Goal: Obtain resource: Obtain resource

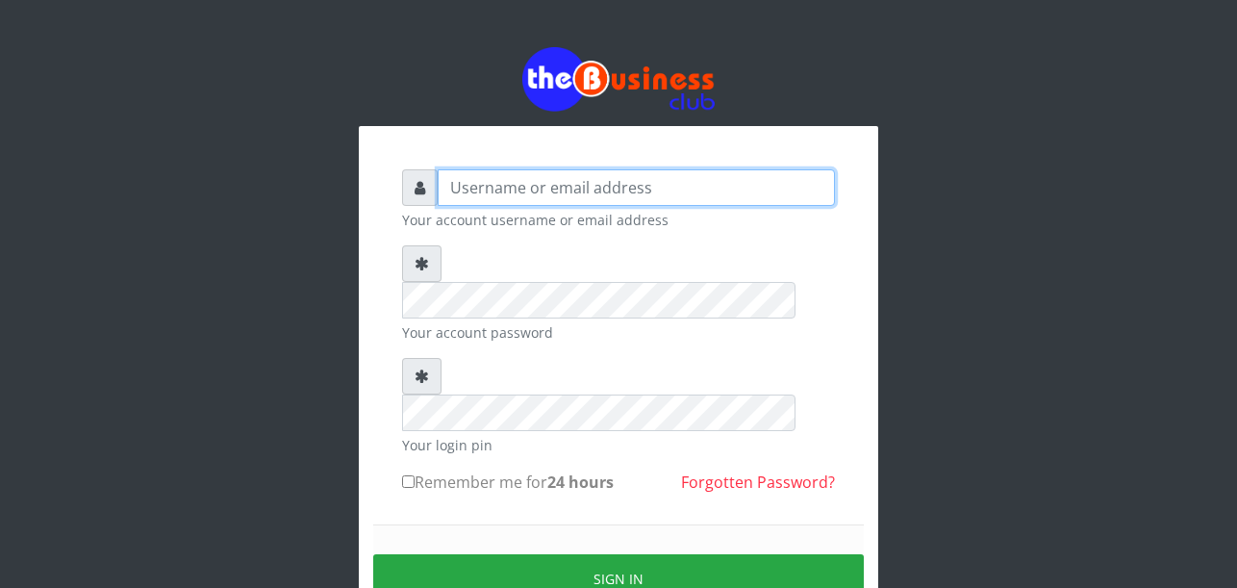
type input "Uchechukstelec"
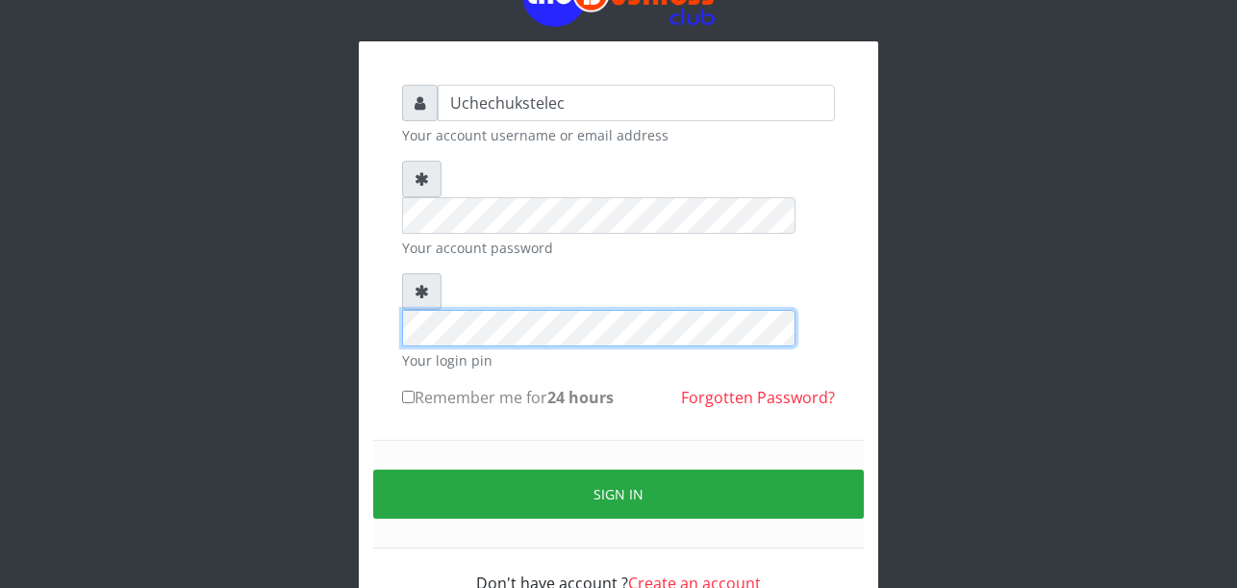
scroll to position [99, 0]
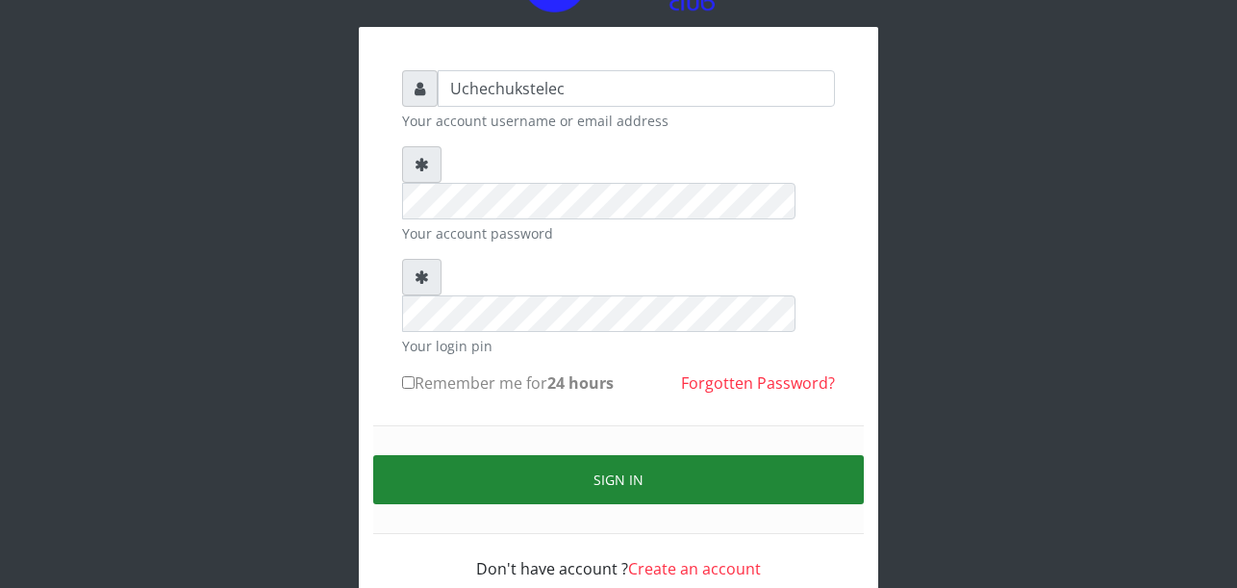
click at [688, 455] on button "Sign in" at bounding box center [618, 479] width 490 height 49
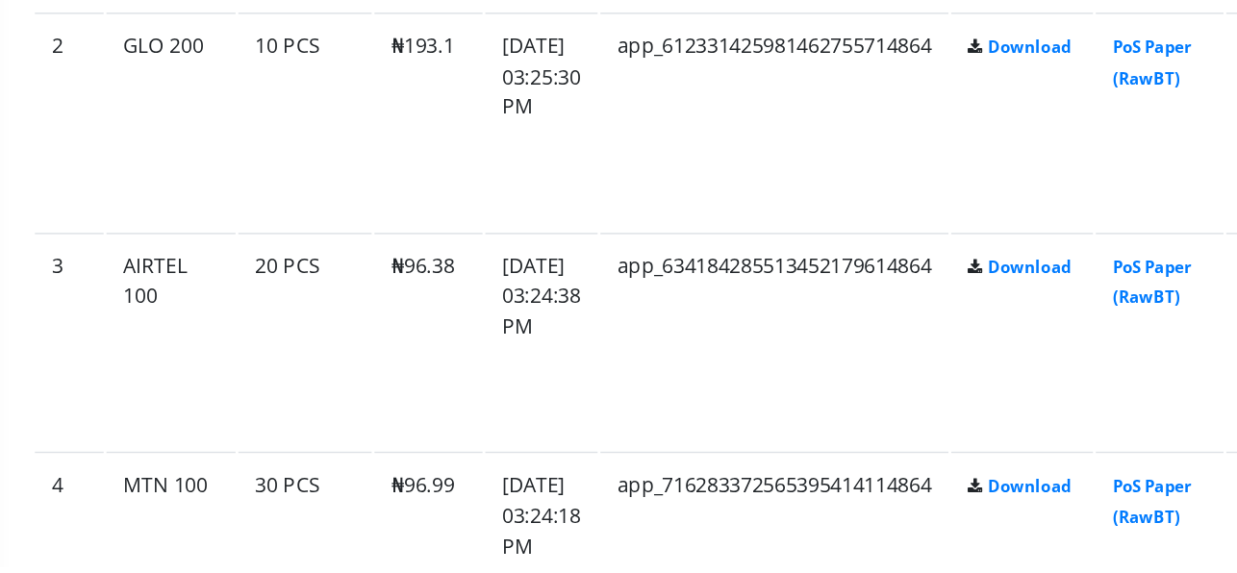
scroll to position [1172, 30]
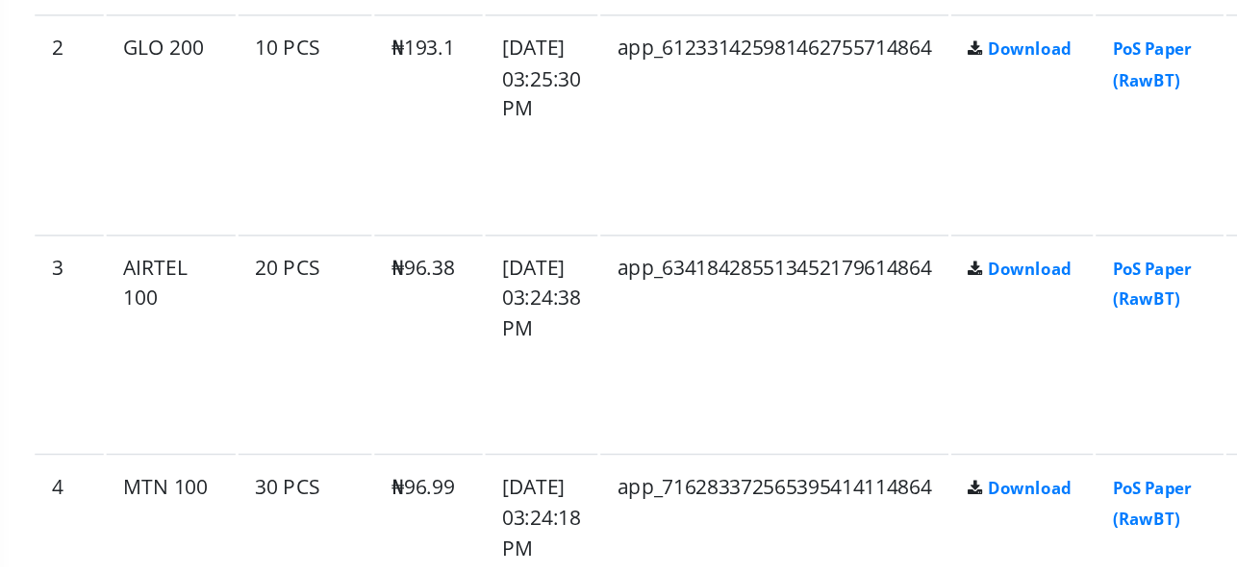
click at [724, 477] on td "app_634184285513452179614864" at bounding box center [810, 419] width 238 height 149
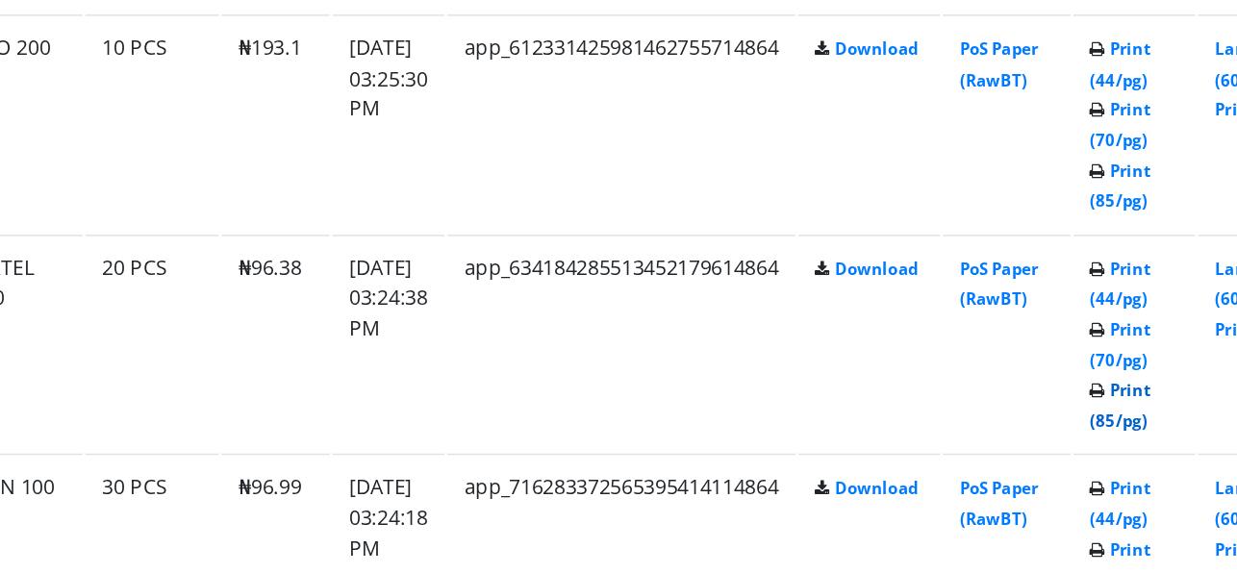
click at [1173, 471] on link "Print (85/pg)" at bounding box center [1152, 462] width 41 height 36
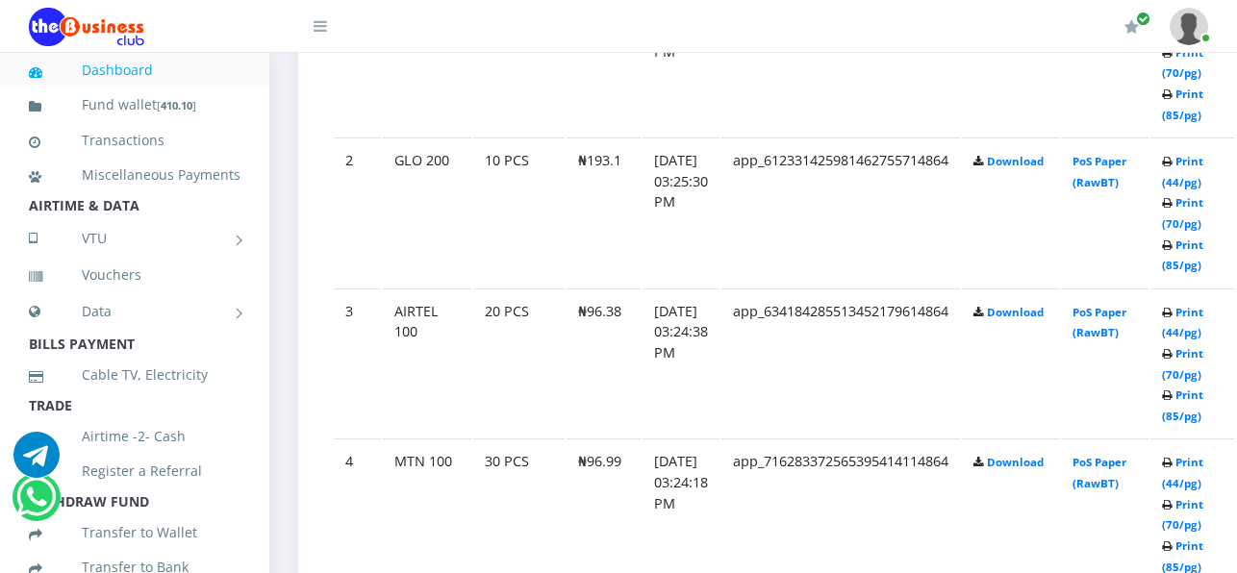
scroll to position [1231, 0]
click at [1203, 269] on link "Print (85/pg)" at bounding box center [1182, 254] width 41 height 36
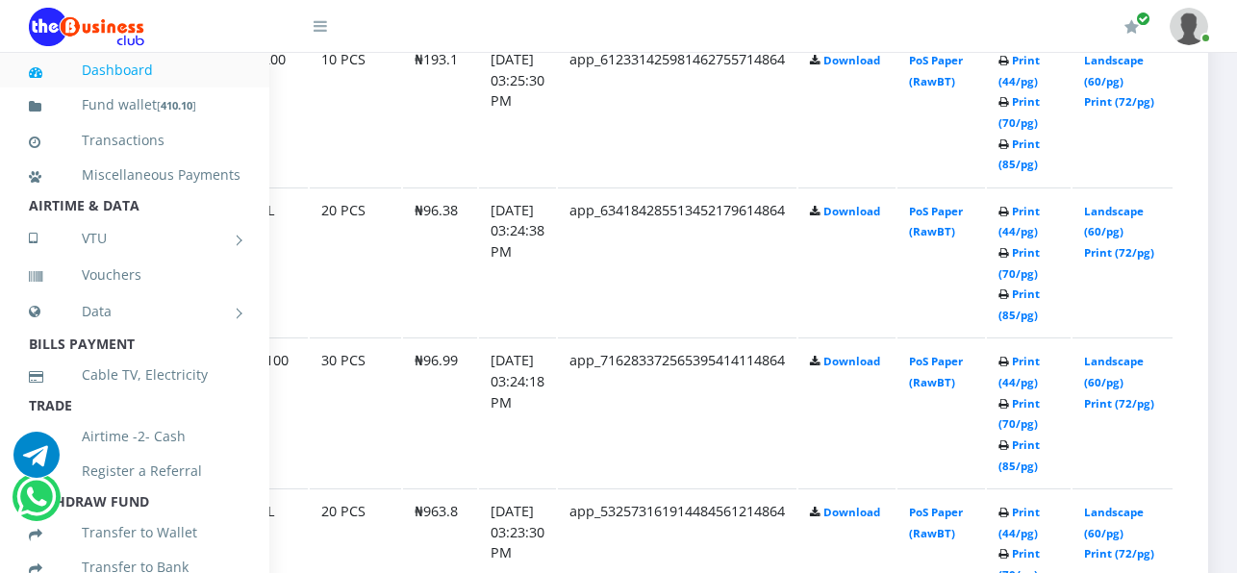
scroll to position [1330, 192]
click at [1014, 448] on link "Print (85/pg)" at bounding box center [1018, 456] width 41 height 36
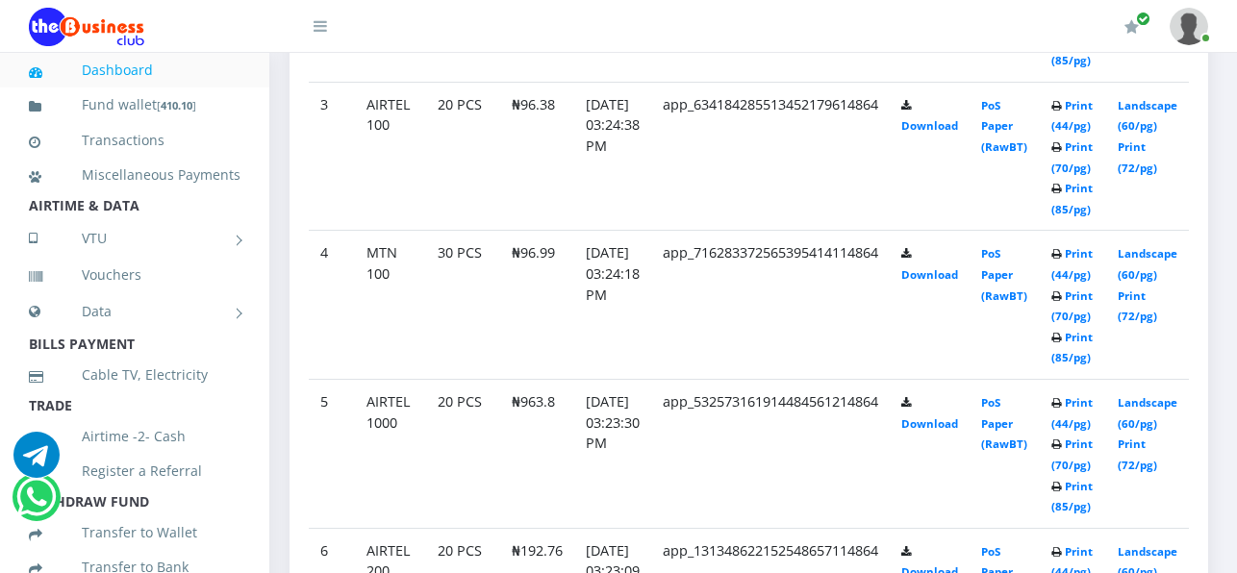
scroll to position [1443, 39]
click at [1068, 489] on link "Print (85/pg)" at bounding box center [1071, 497] width 41 height 36
click at [1065, 423] on link "Print (44/pg)" at bounding box center [1071, 413] width 41 height 36
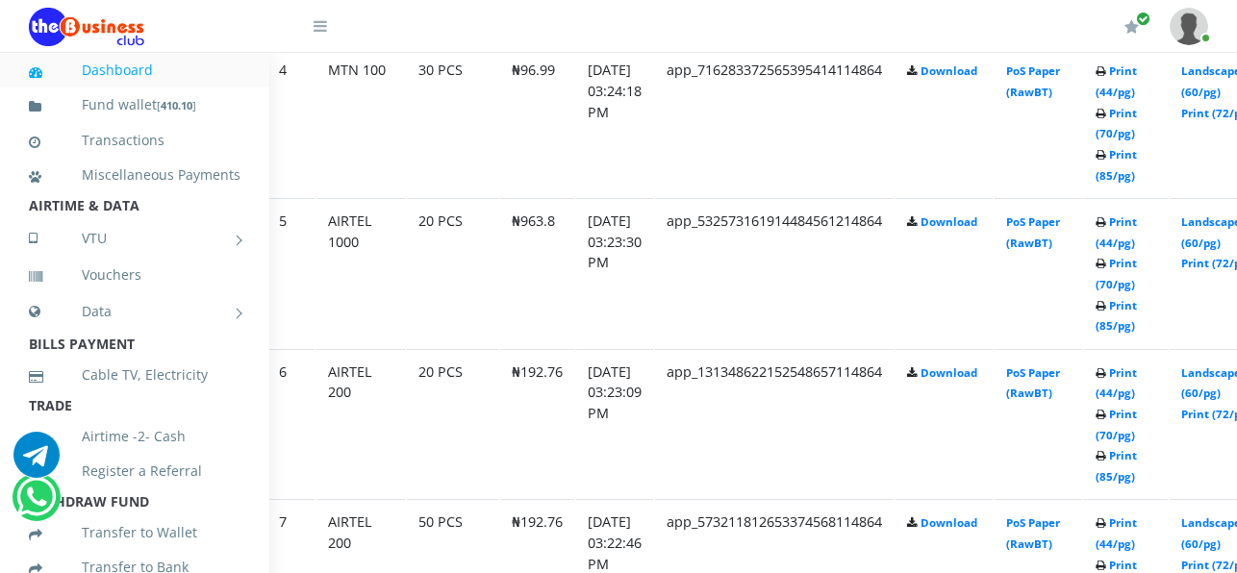
scroll to position [1620, 81]
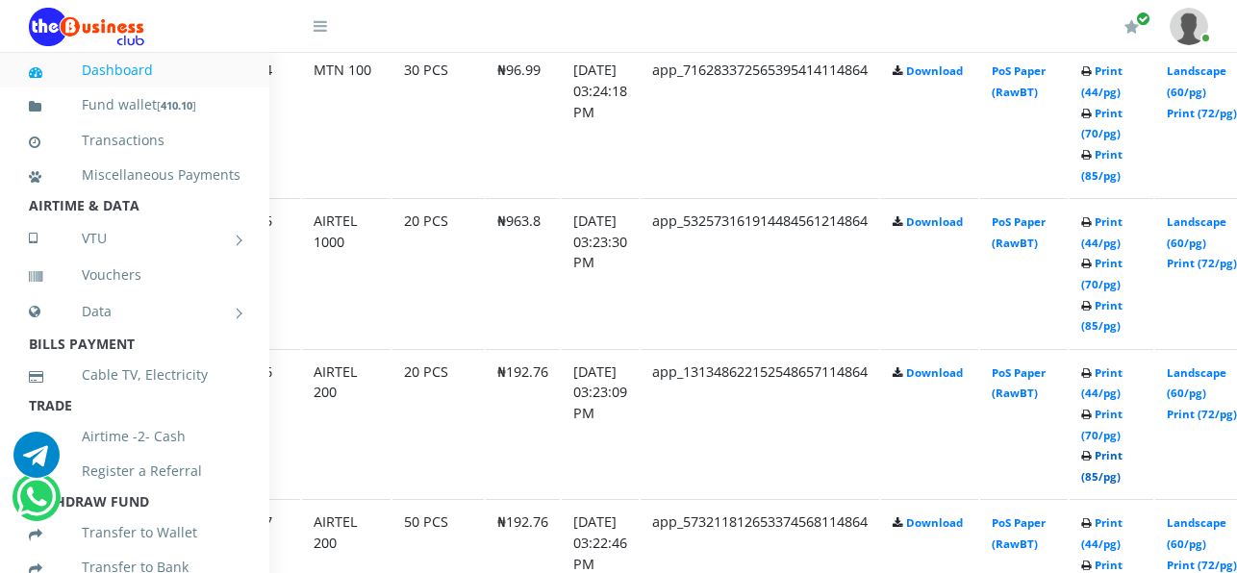
click at [1112, 475] on link "Print (85/pg)" at bounding box center [1101, 466] width 41 height 36
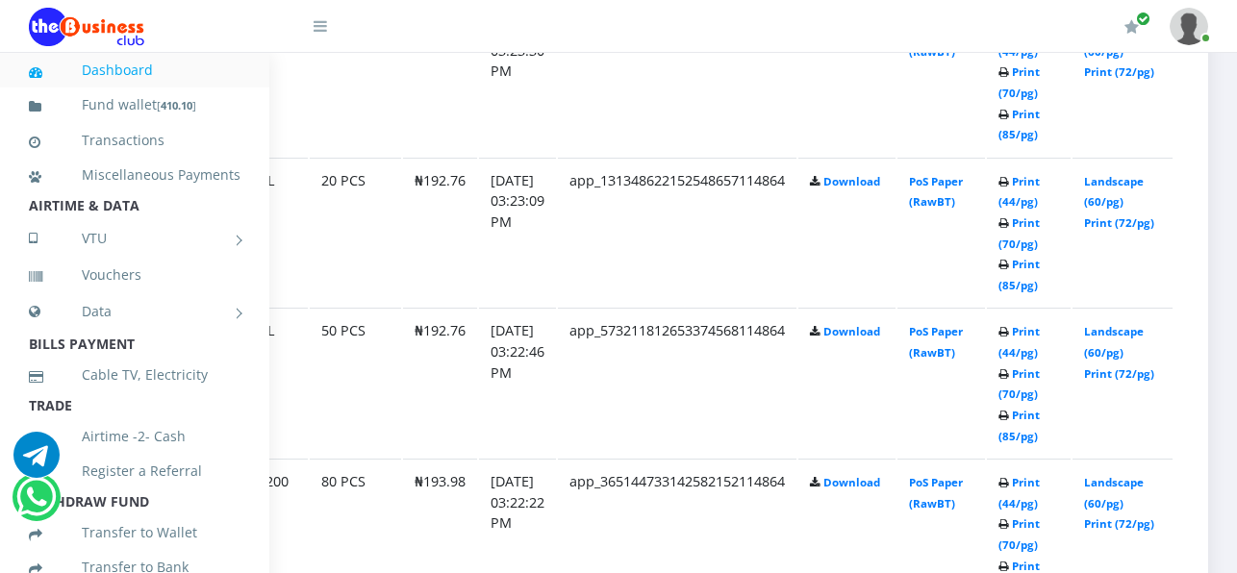
scroll to position [1812, 0]
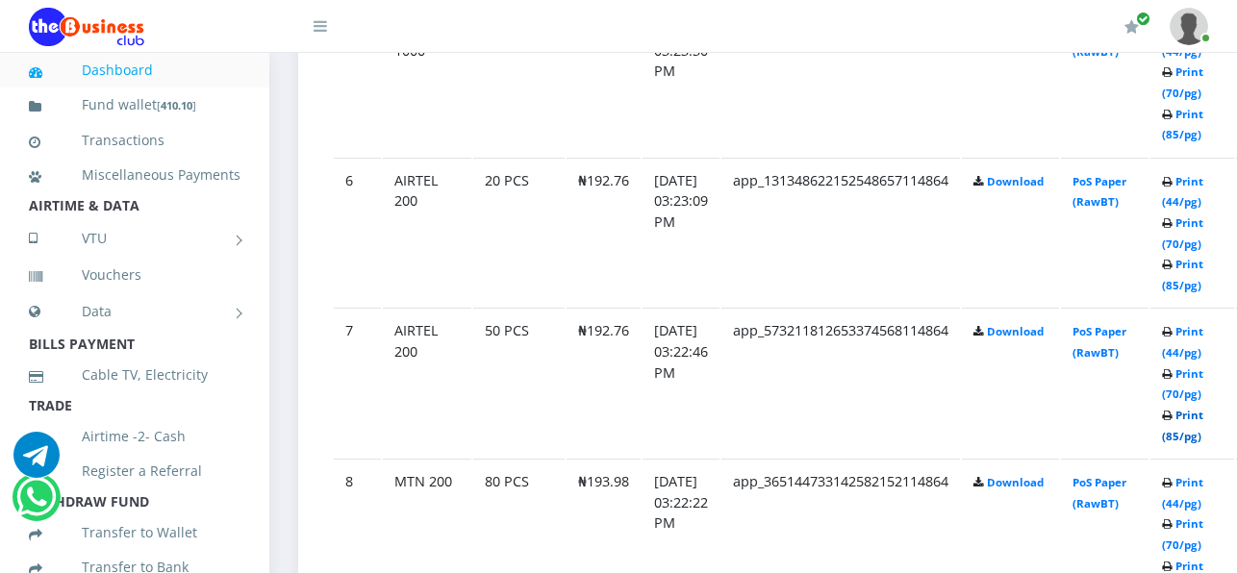
click at [1203, 432] on link "Print (85/pg)" at bounding box center [1182, 426] width 41 height 36
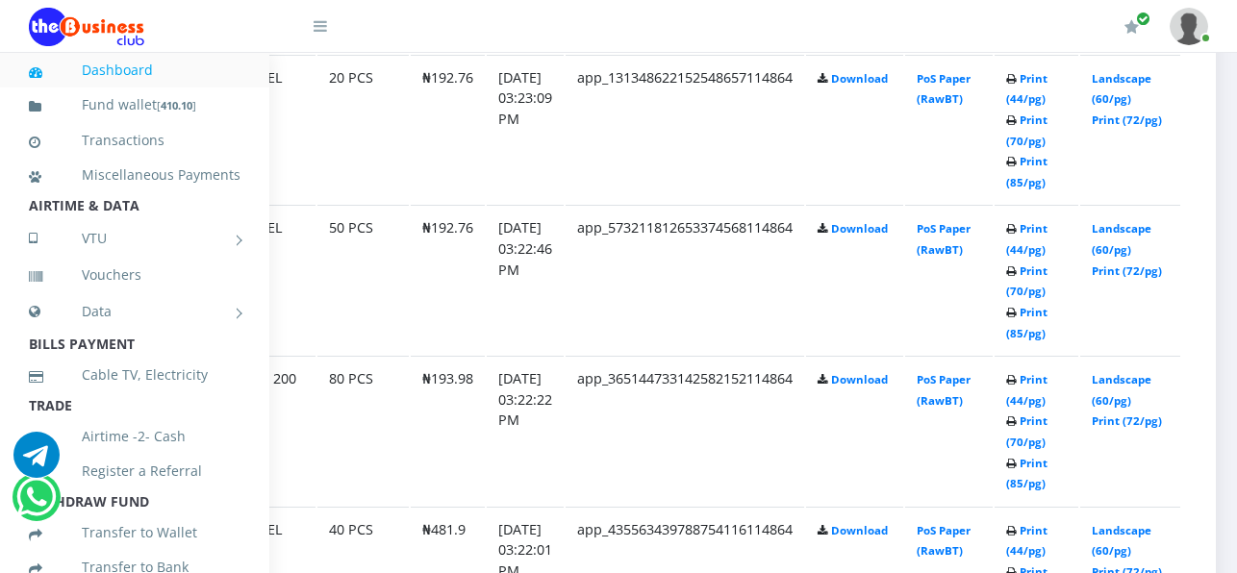
scroll to position [1915, 158]
click at [1045, 485] on link "Print (85/pg)" at bounding box center [1024, 474] width 41 height 36
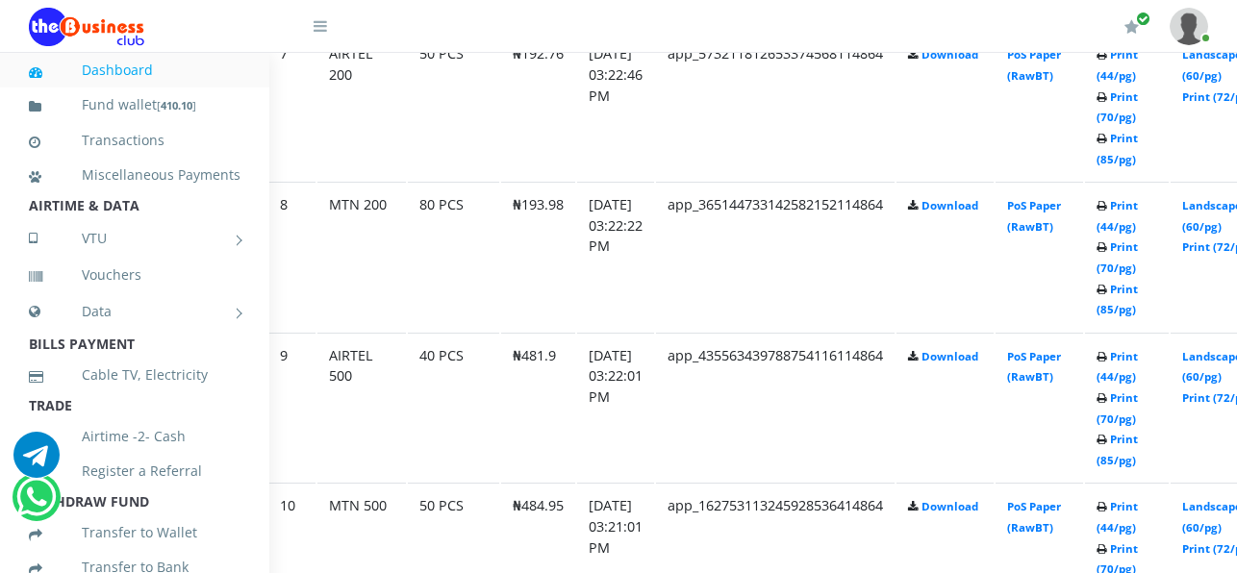
scroll to position [2089, 66]
click at [1137, 460] on link "Print (85/pg)" at bounding box center [1115, 450] width 41 height 36
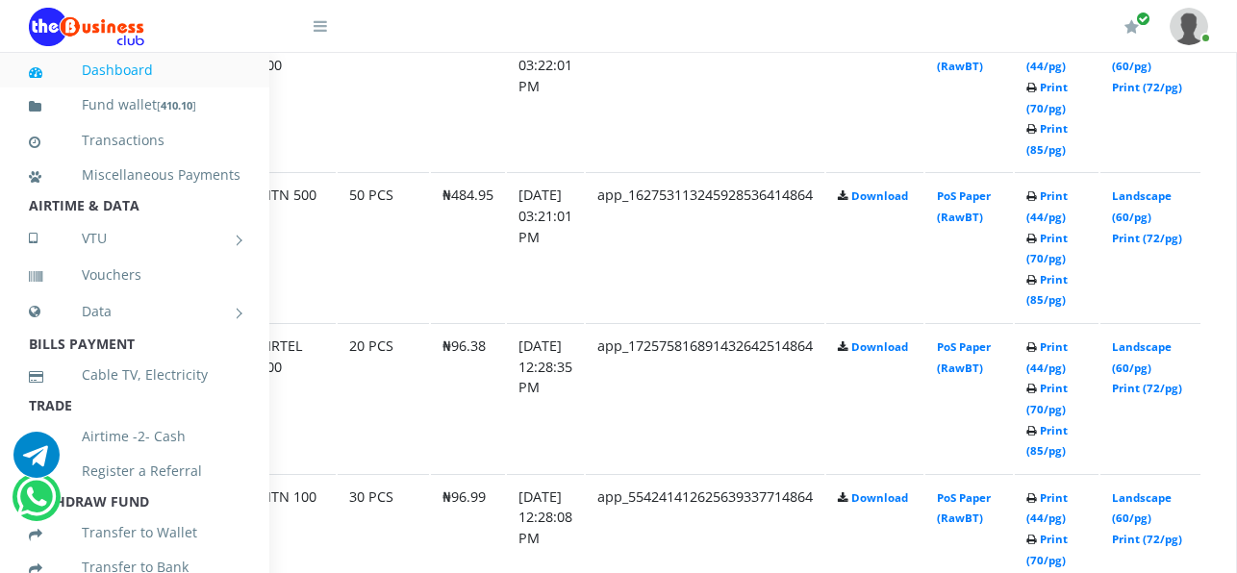
scroll to position [2399, 137]
click at [1066, 305] on link "Print (85/pg)" at bounding box center [1045, 290] width 41 height 36
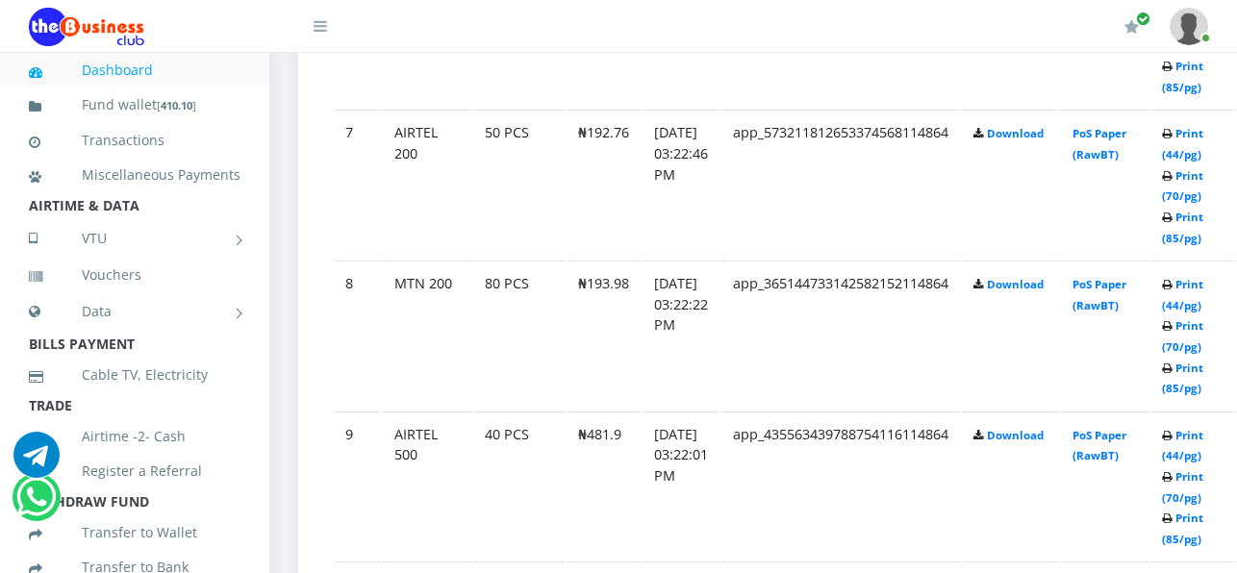
scroll to position [2008, 0]
